Goal: Task Accomplishment & Management: Complete application form

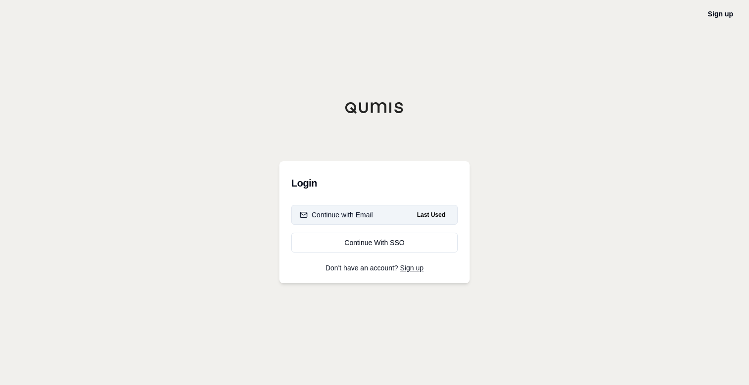
click at [356, 213] on div "Continue with Email" at bounding box center [336, 215] width 73 height 10
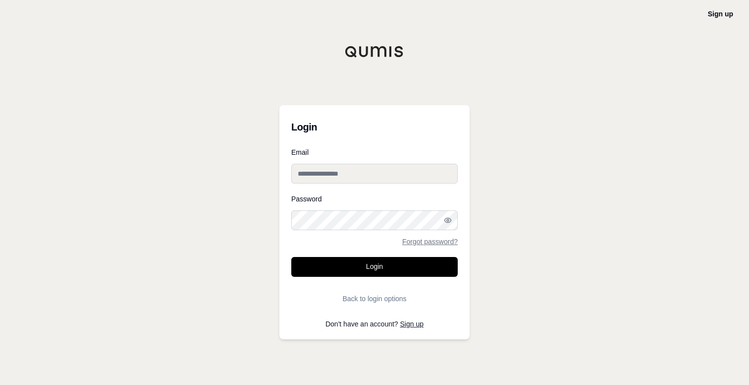
click at [322, 174] on input "Email" at bounding box center [374, 174] width 167 height 20
type input "**********"
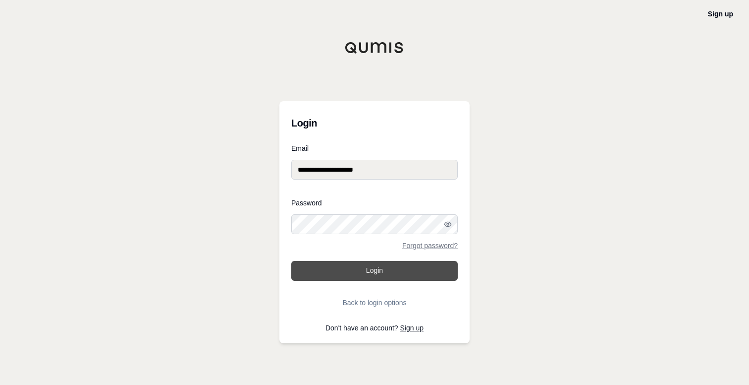
click at [395, 266] on button "Login" at bounding box center [374, 271] width 167 height 20
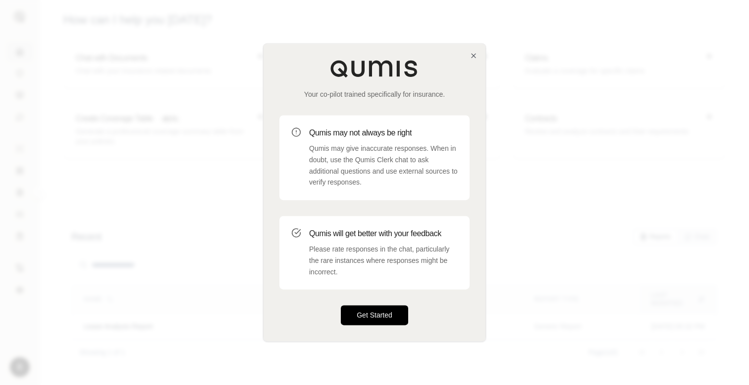
click at [364, 312] on button "Get Started" at bounding box center [374, 315] width 67 height 20
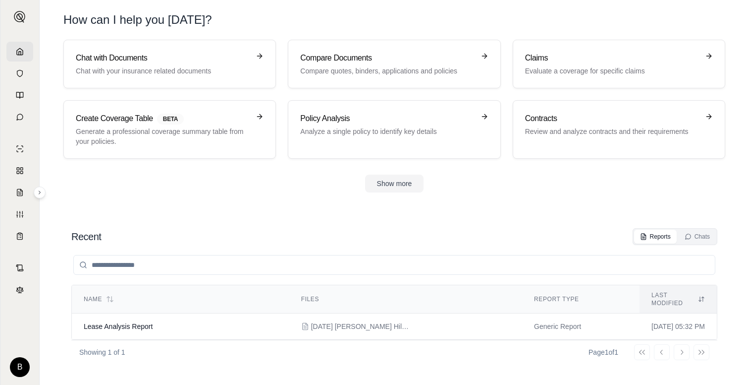
click at [553, 187] on div "Show more" at bounding box center [394, 183] width 662 height 18
